Goal: Find specific page/section: Find specific page/section

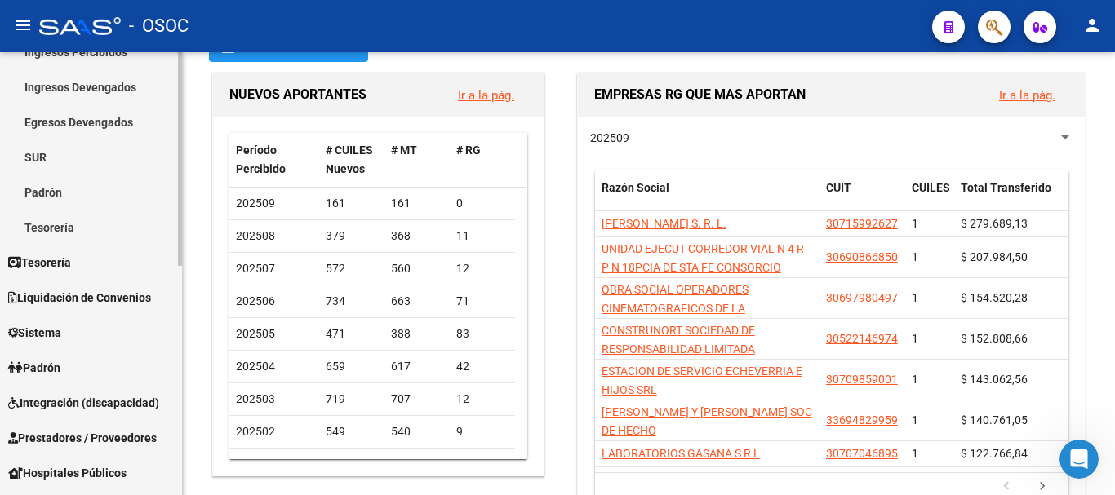
scroll to position [163, 0]
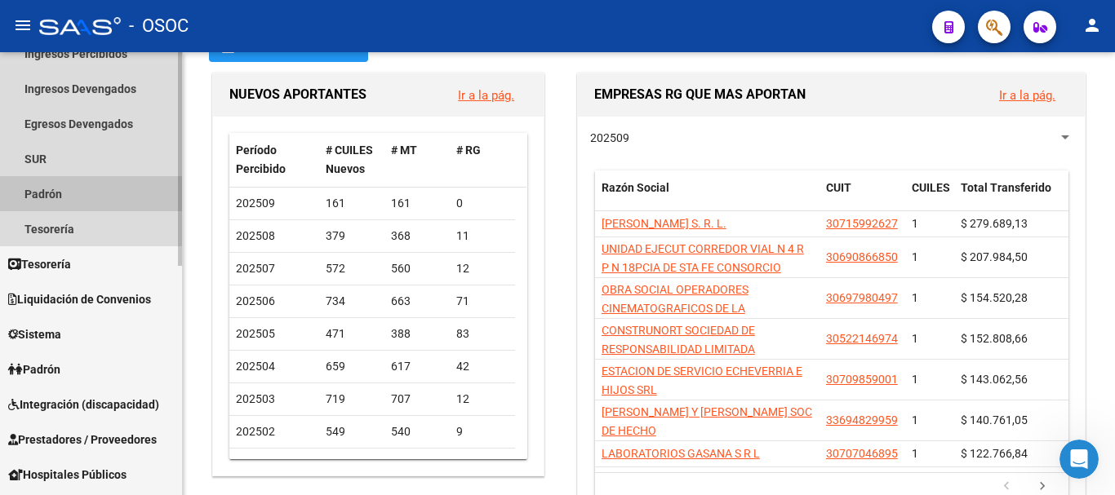
click at [55, 202] on link "Padrón" at bounding box center [91, 193] width 182 height 35
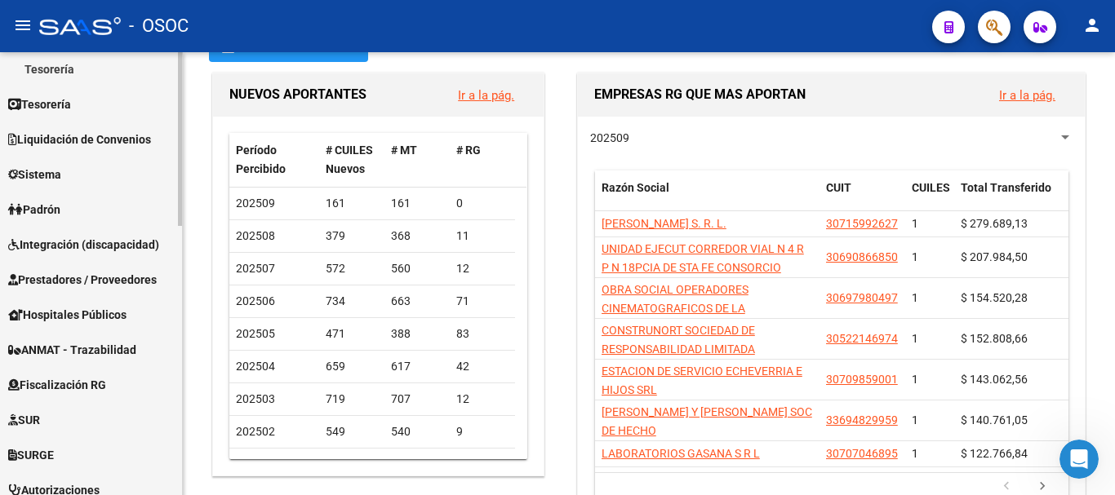
scroll to position [245, 0]
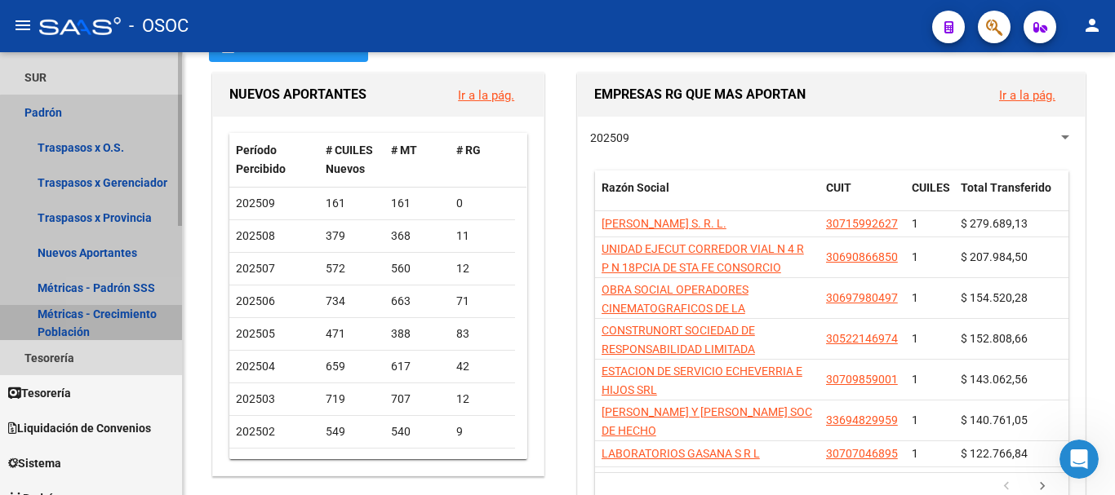
click at [111, 322] on link "Métricas - Crecimiento Población" at bounding box center [91, 322] width 182 height 35
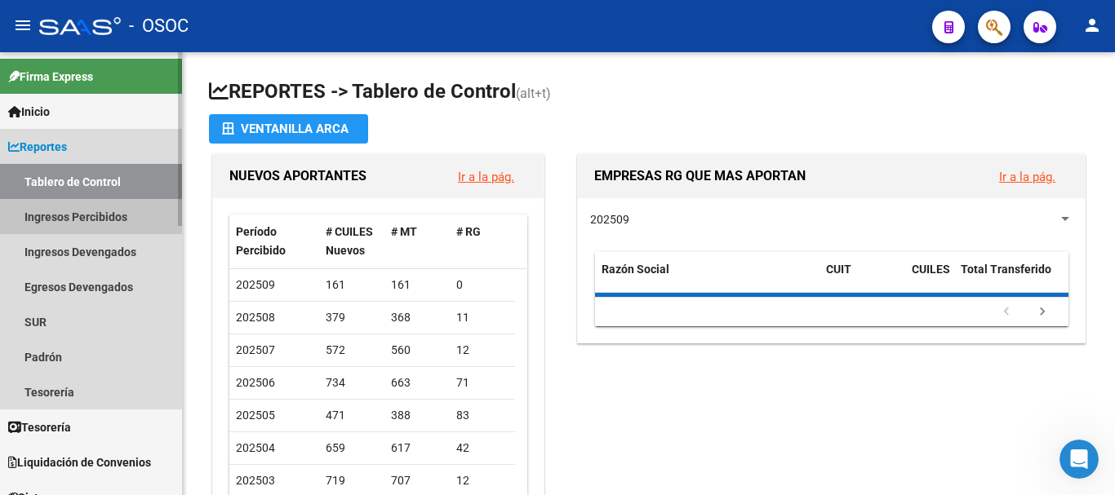
click at [75, 222] on link "Ingresos Percibidos" at bounding box center [91, 216] width 182 height 35
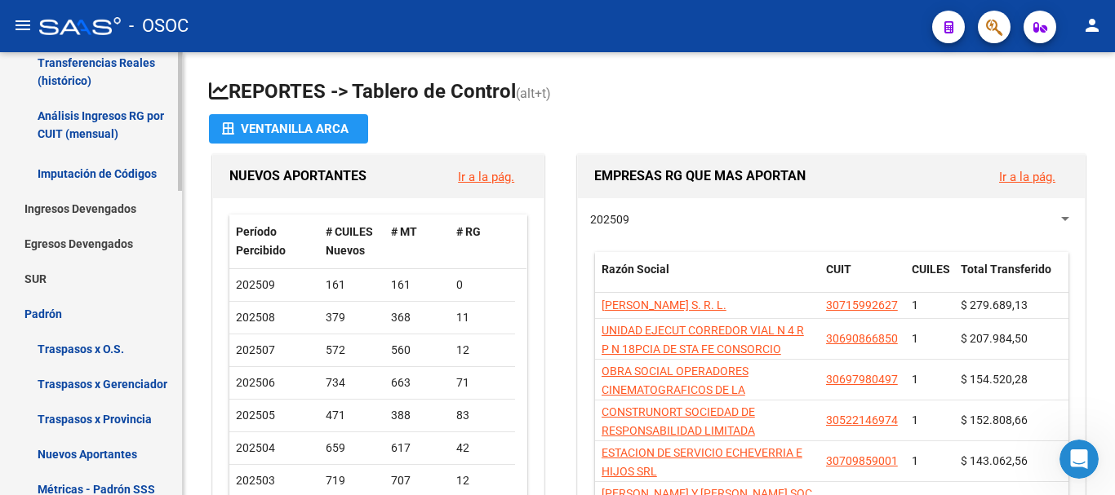
scroll to position [490, 0]
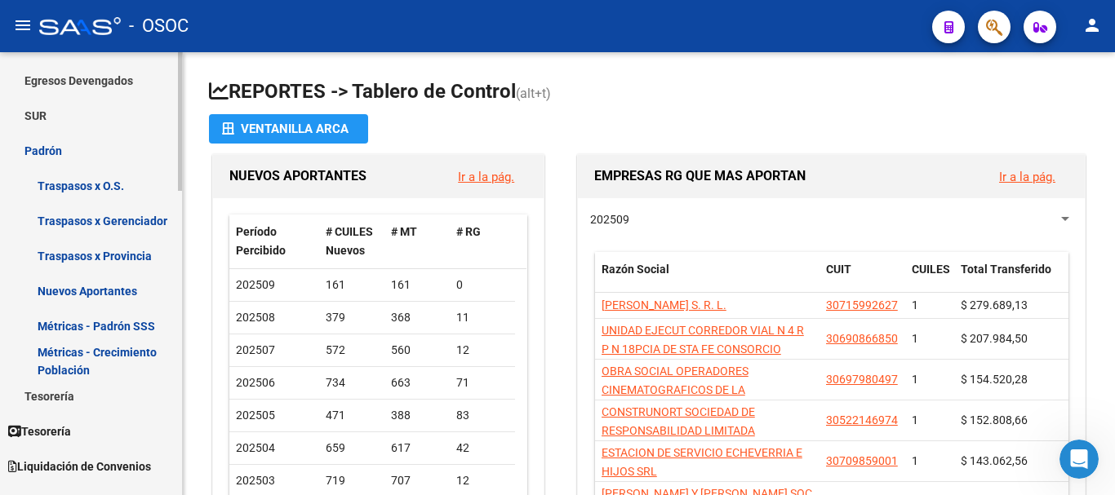
click at [83, 355] on link "Métricas - Crecimiento Población" at bounding box center [91, 361] width 182 height 35
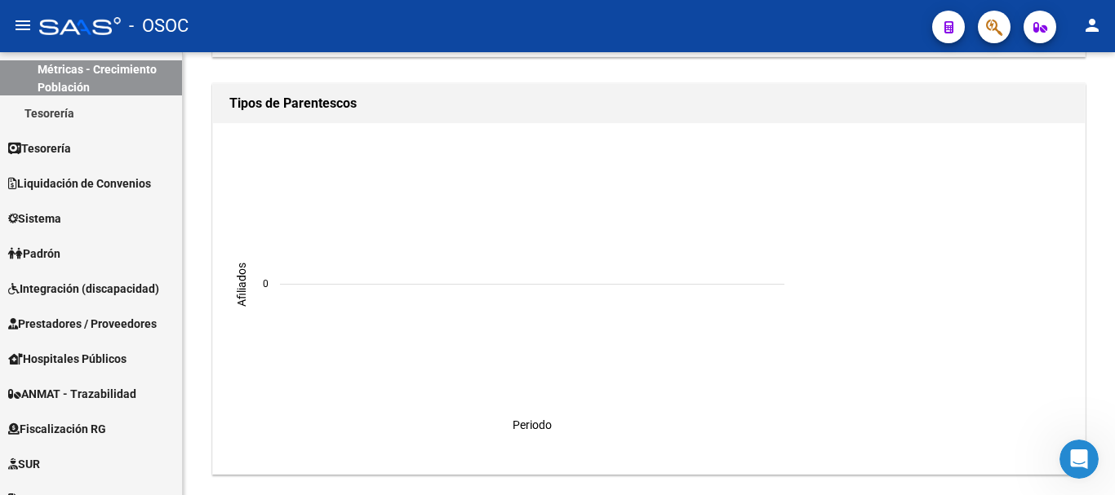
scroll to position [936, 0]
